Goal: Task Accomplishment & Management: Complete application form

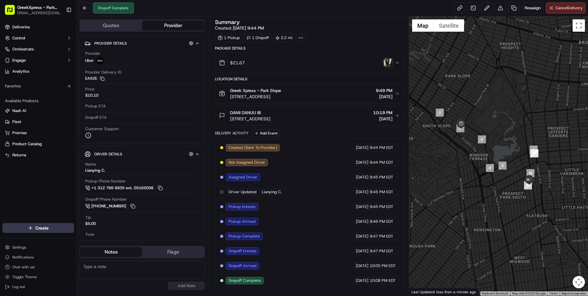
click at [33, 226] on html "GreekXpress - Park Slope [EMAIL_ADDRESS][DOMAIN_NAME] Toggle Sidebar Deliveries…" at bounding box center [294, 148] width 588 height 296
click at [90, 238] on link "Delivery" at bounding box center [111, 239] width 69 height 11
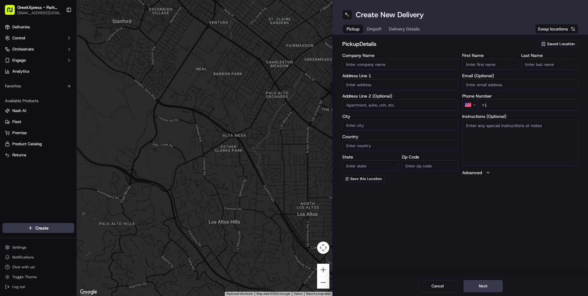
click at [555, 43] on span "Saved Location" at bounding box center [562, 44] width 28 height 6
click at [520, 66] on span "Greek Xpress - Park Slope" at bounding box center [548, 67] width 76 height 6
type input "Greek Xpress - Park Slope"
type input "[STREET_ADDRESS]"
type input "[GEOGRAPHIC_DATA]"
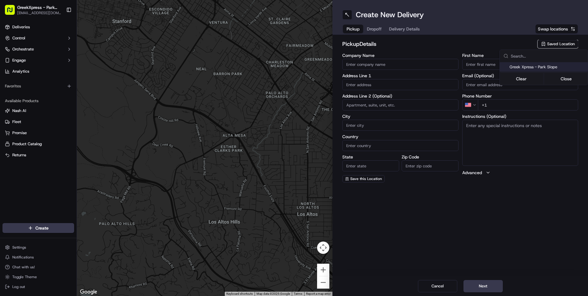
type input "US"
type input "NY"
type input "11215"
type input "Greek"
type input "Xpress"
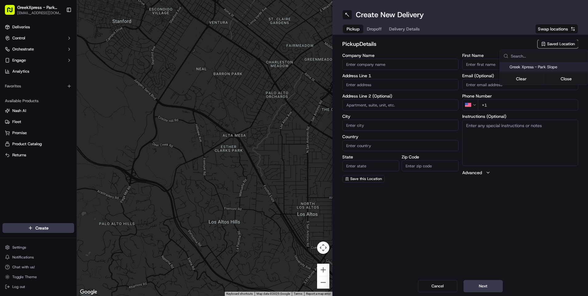
type input "[PHONE_NUMBER]"
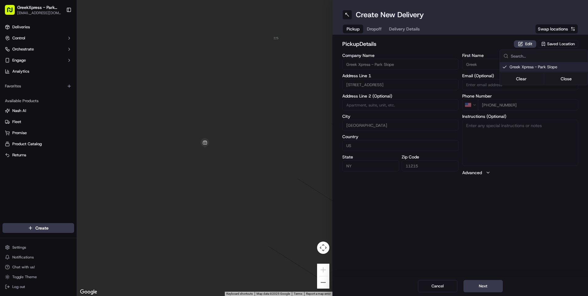
click at [488, 283] on html "GreekXpress - Park Slope [EMAIL_ADDRESS][DOMAIN_NAME] Toggle Sidebar Deliveries…" at bounding box center [294, 148] width 588 height 296
click at [481, 286] on button "Next" at bounding box center [483, 286] width 39 height 12
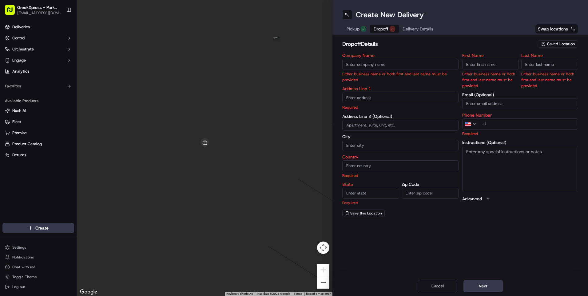
click at [351, 62] on input "Company Name" at bounding box center [401, 64] width 116 height 11
type input "[PERSON_NAME]"
click at [356, 98] on div "Company Name [PERSON_NAME] business name or both first and last name must be pr…" at bounding box center [401, 135] width 116 height 164
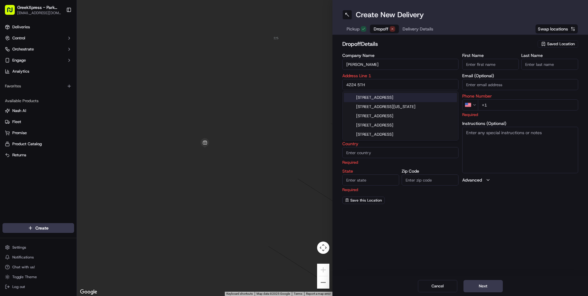
click at [380, 97] on div "[STREET_ADDRESS]" at bounding box center [400, 97] width 113 height 9
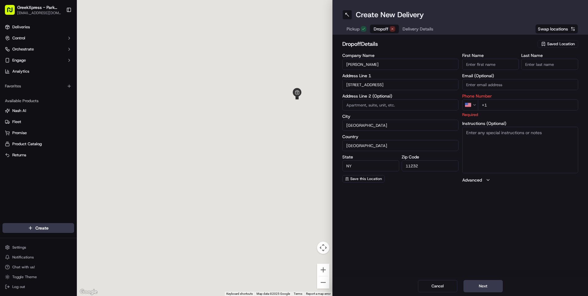
type input "[STREET_ADDRESS]"
type input "[GEOGRAPHIC_DATA]"
type input "NY"
type input "11232"
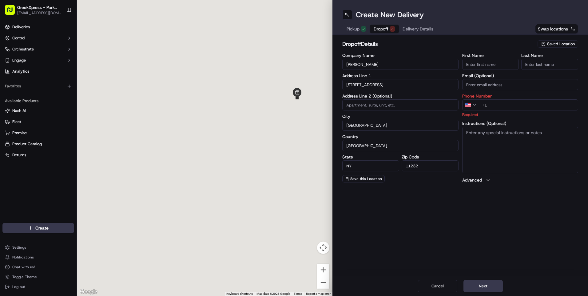
type input "[STREET_ADDRESS]"
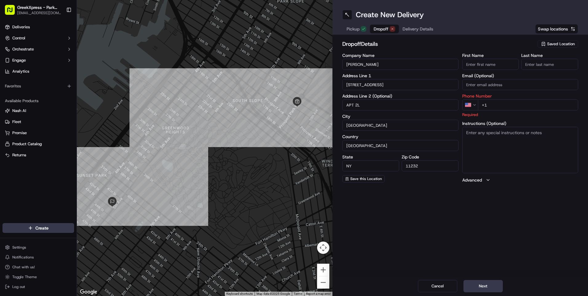
type input "APT 2L"
click at [496, 104] on input "+1" at bounding box center [528, 104] width 101 height 11
type input "[PHONE_NUMBER]"
click at [482, 287] on button "Next" at bounding box center [483, 286] width 39 height 12
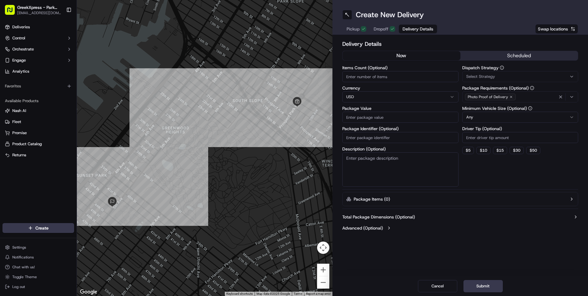
click at [353, 75] on input "Items Count (Optional)" at bounding box center [401, 76] width 116 height 11
type input "3"
click at [352, 117] on input "Package Value" at bounding box center [401, 117] width 116 height 11
type input "36.36"
click at [482, 75] on span "Select Strategy" at bounding box center [481, 77] width 29 height 6
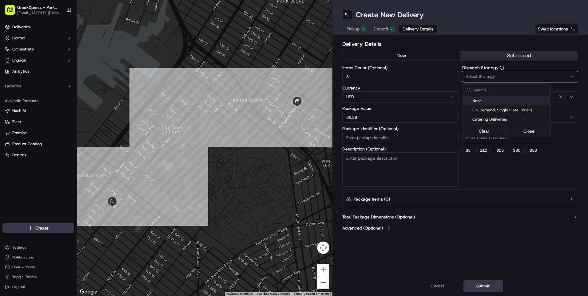
click at [475, 100] on span "None" at bounding box center [511, 101] width 76 height 6
click at [481, 185] on html "GreekXpress - Park Slope [EMAIL_ADDRESS][DOMAIN_NAME] Toggle Sidebar Deliveries…" at bounding box center [294, 148] width 588 height 296
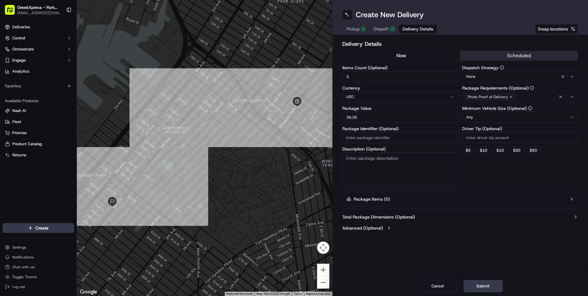
click at [476, 137] on input "Driver Tip (Optional)" at bounding box center [521, 137] width 116 height 11
type input "8.00"
click at [490, 283] on button "Submit" at bounding box center [483, 286] width 39 height 12
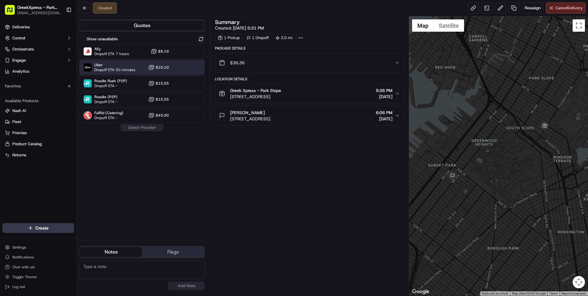
click at [99, 65] on span "Uber" at bounding box center [114, 64] width 41 height 5
click at [140, 126] on button "Assign Provider" at bounding box center [142, 127] width 44 height 7
